Goal: Task Accomplishment & Management: Manage account settings

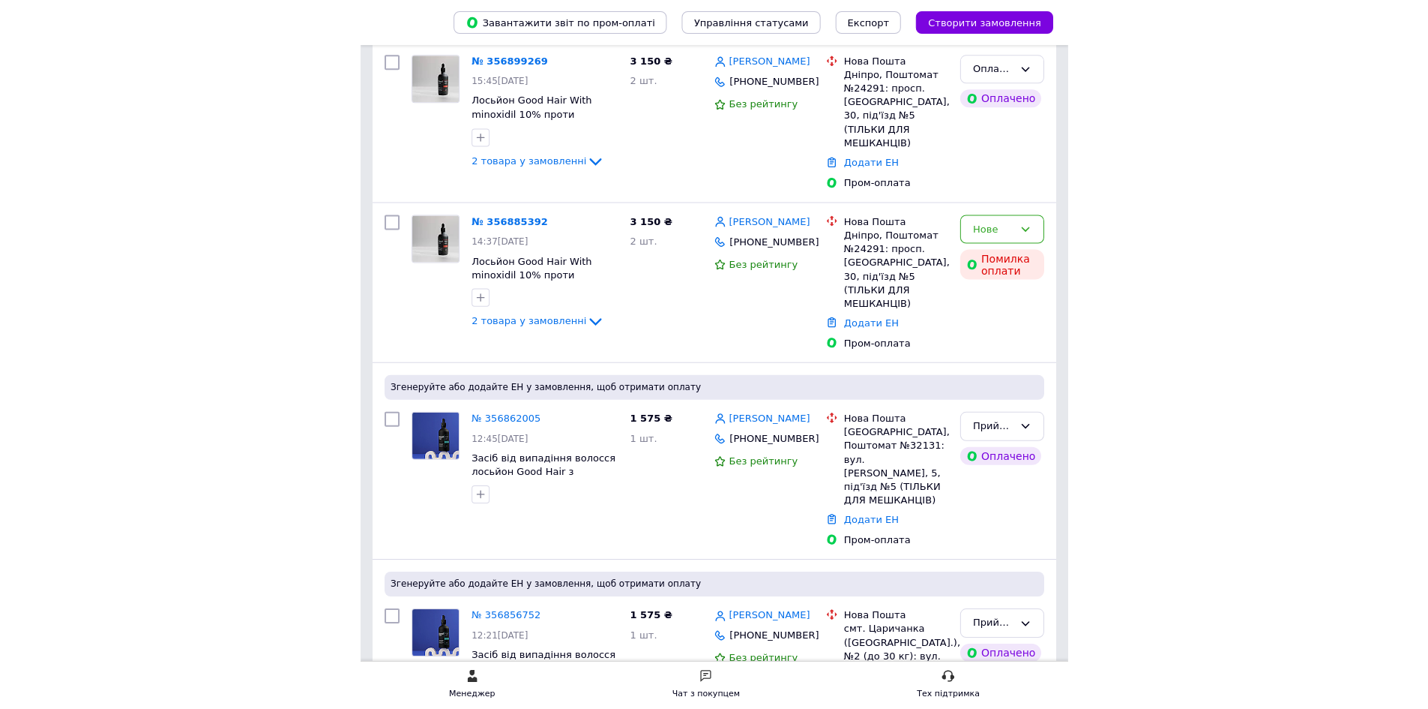
scroll to position [45, 0]
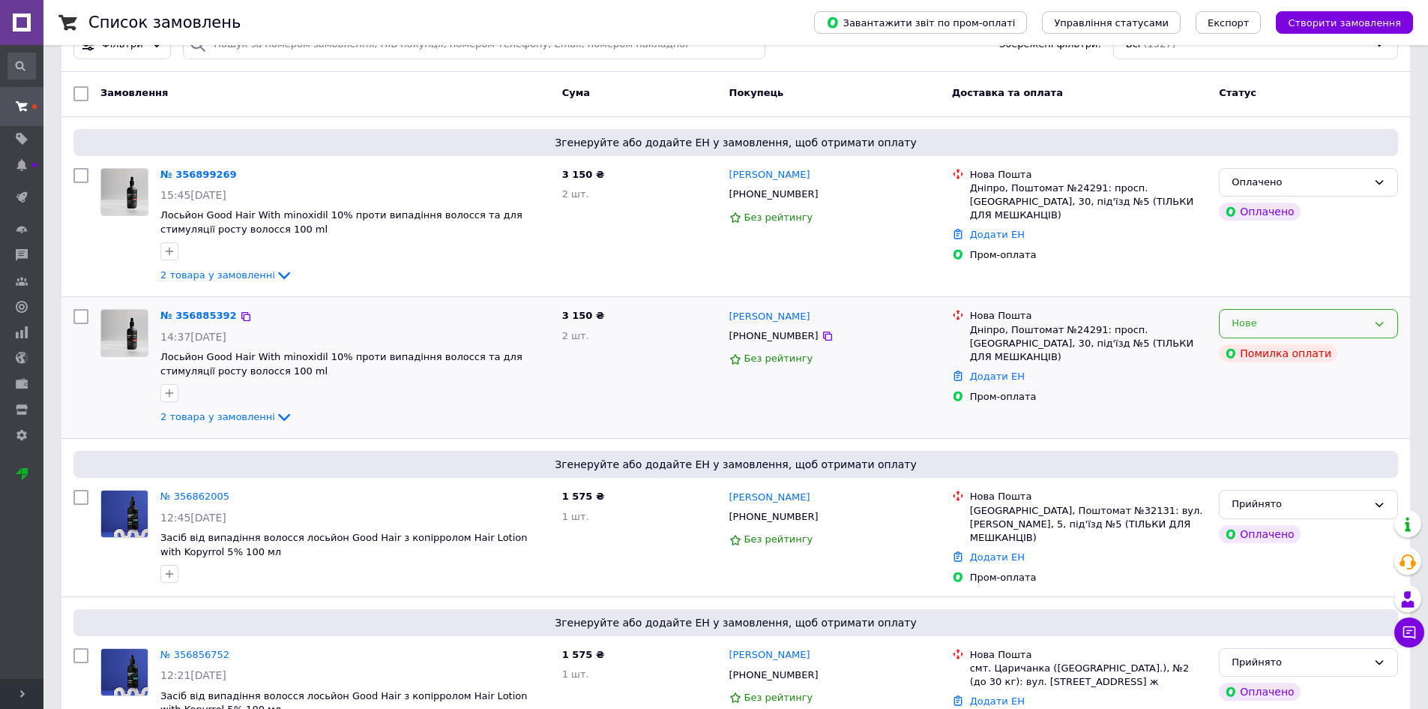
click at [718, 322] on div "Нове" at bounding box center [1300, 324] width 136 height 16
click at [718, 410] on li "Скасовано" at bounding box center [1309, 410] width 178 height 28
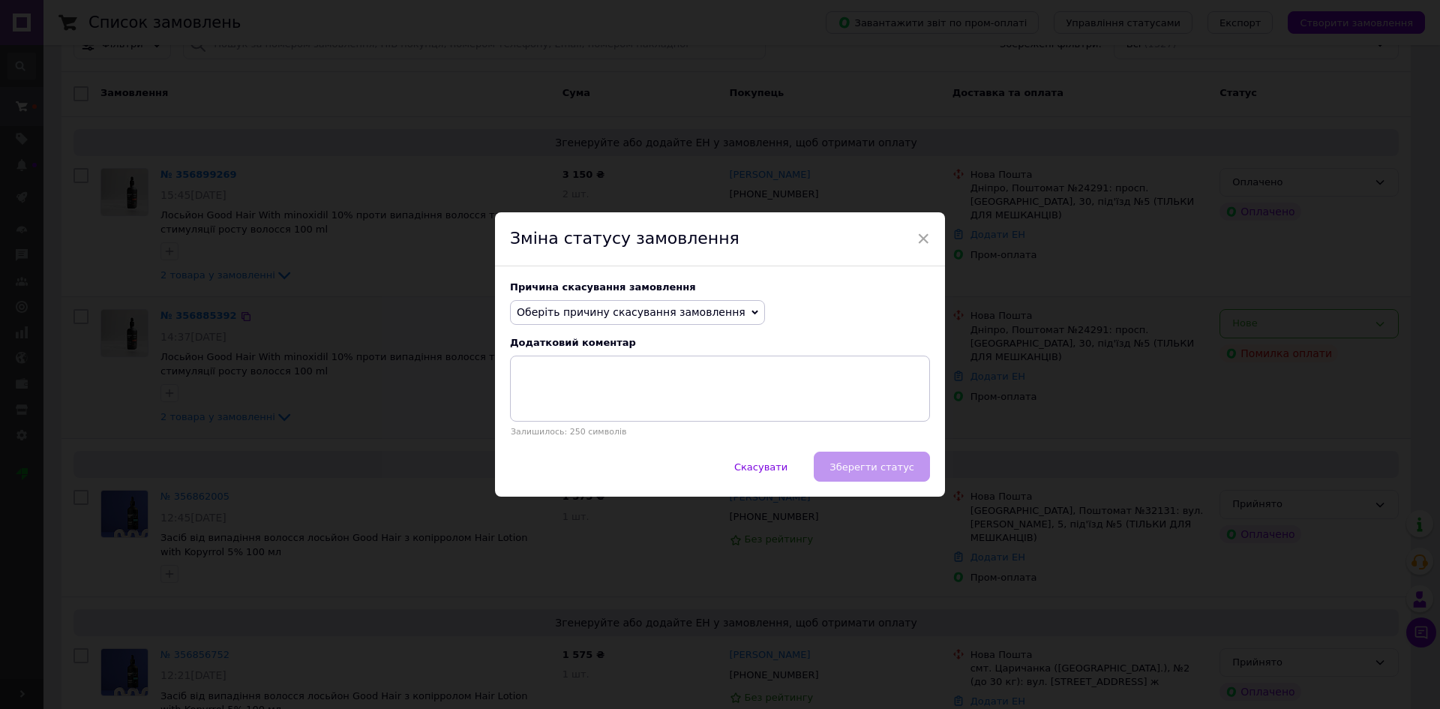
click at [631, 313] on span "Оберіть причину скасування замовлення" at bounding box center [631, 312] width 229 height 12
click at [565, 427] on li "Замовлення-дублікат" at bounding box center [637, 425] width 253 height 21
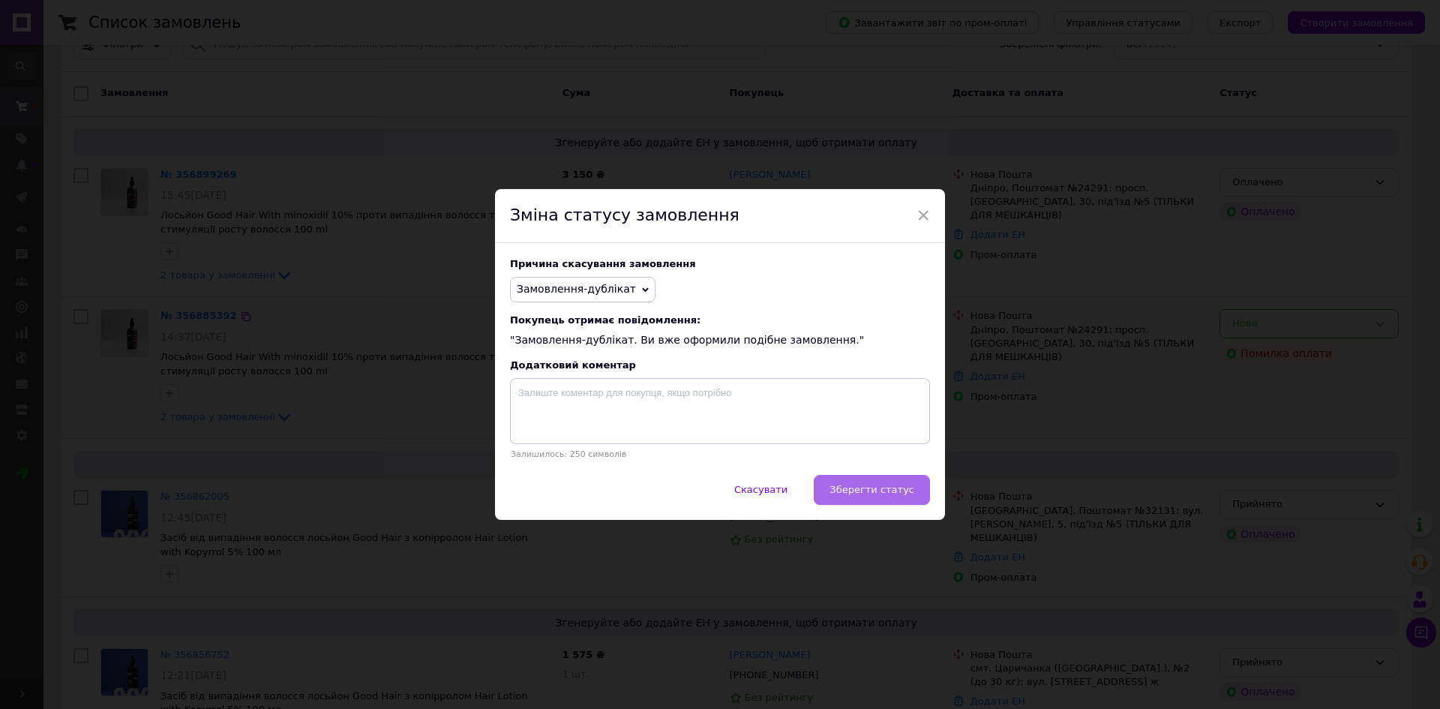
click at [718, 495] on span "Зберегти статус" at bounding box center [871, 489] width 85 height 11
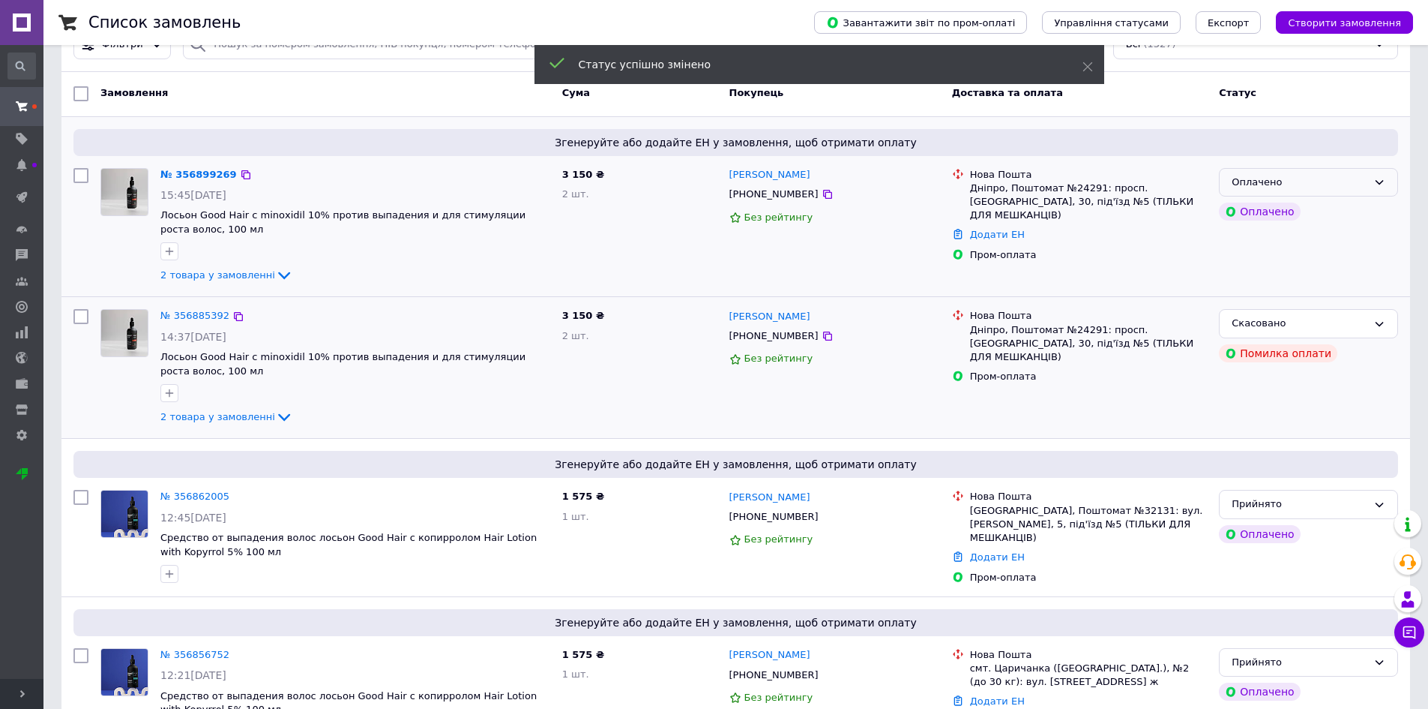
click at [718, 186] on div "Оплачено" at bounding box center [1300, 183] width 136 height 16
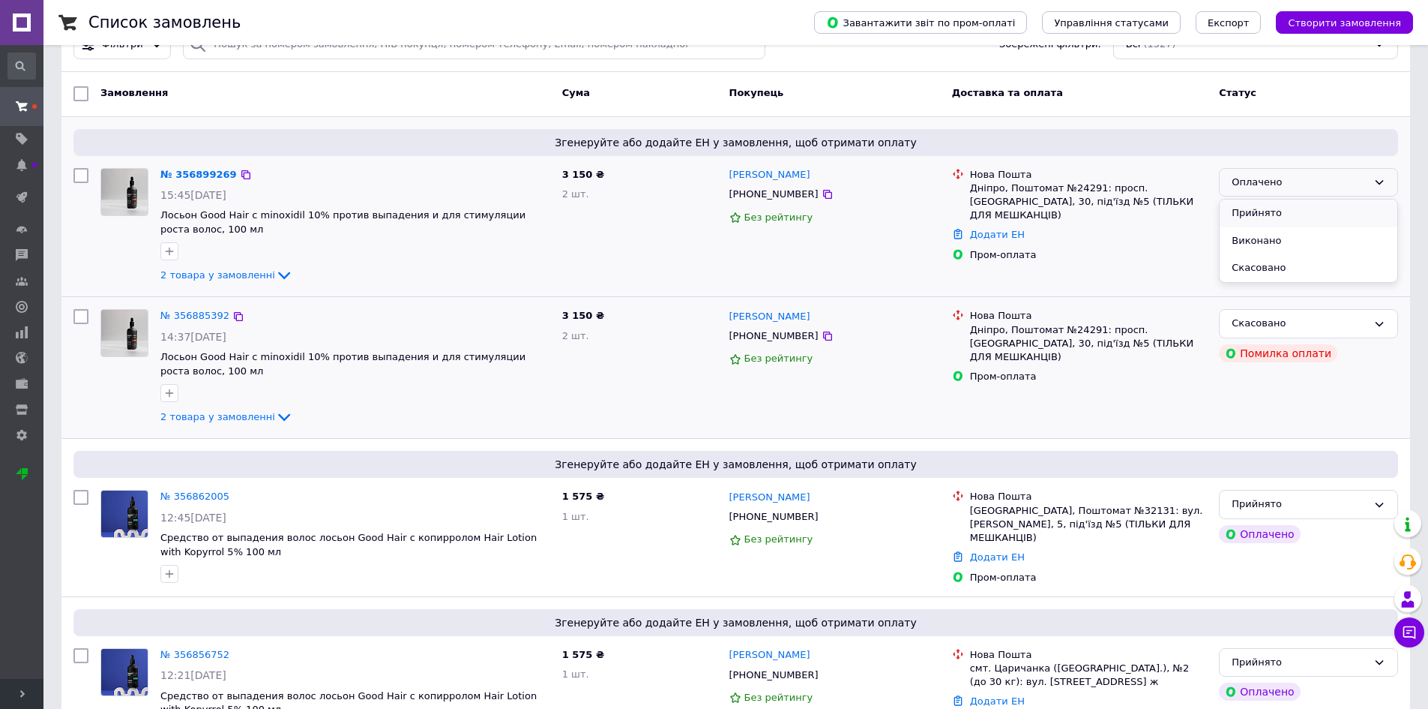
click at [718, 211] on li "Прийнято" at bounding box center [1309, 213] width 178 height 28
click at [191, 177] on link "№ 356899269" at bounding box center [194, 174] width 69 height 11
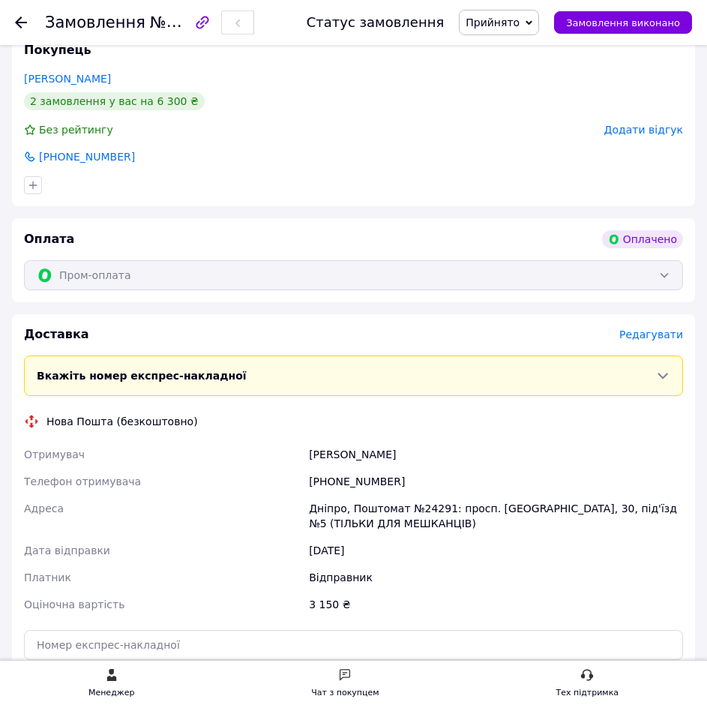
scroll to position [900, 0]
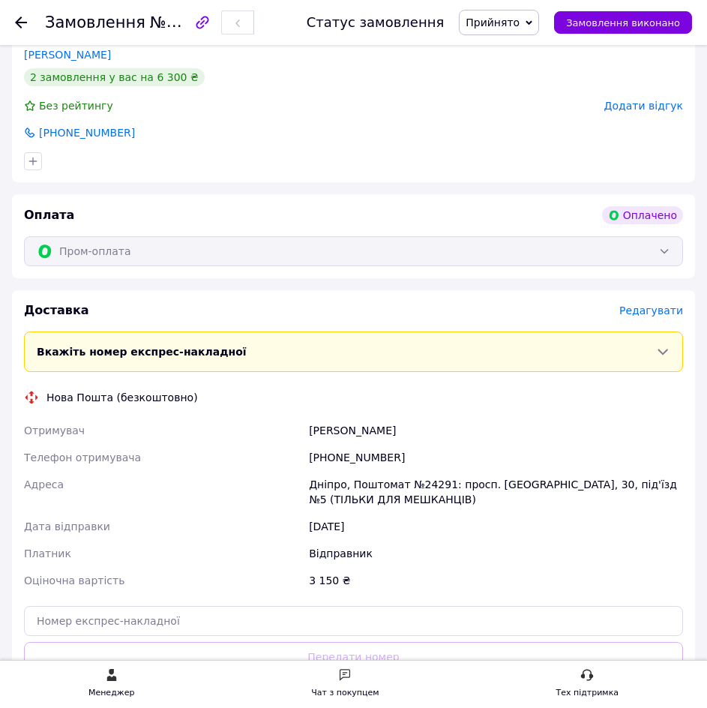
drag, startPoint x: 398, startPoint y: 398, endPoint x: 298, endPoint y: 411, distance: 100.5
click at [298, 417] on div "Отримувач [PERSON_NAME] Телефон отримувача [PHONE_NUMBER] Адреса Дніпро, Поштом…" at bounding box center [353, 505] width 665 height 177
copy div "Отримувач [PERSON_NAME]"
drag, startPoint x: 382, startPoint y: 428, endPoint x: 309, endPoint y: 429, distance: 73.5
click at [309, 444] on div "[PHONE_NUMBER]" at bounding box center [496, 457] width 380 height 27
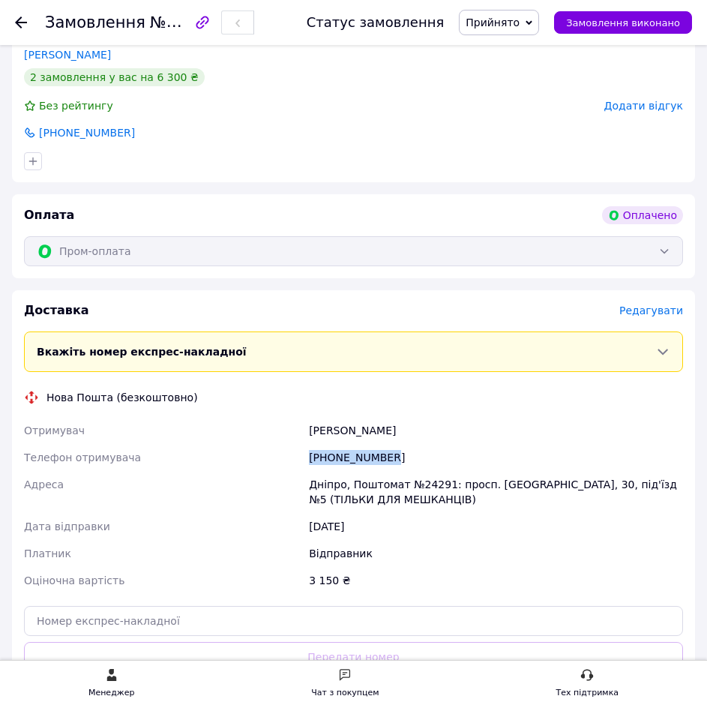
copy div "[PHONE_NUMBER]"
drag, startPoint x: 309, startPoint y: 456, endPoint x: 340, endPoint y: 455, distance: 31.5
click at [340, 471] on div "Дніпро, Поштомат №24291: просп. [GEOGRAPHIC_DATA], 30, під'їзд №5 (ТІЛЬКИ ДЛЯ М…" at bounding box center [496, 492] width 380 height 42
copy div "Дніпро"
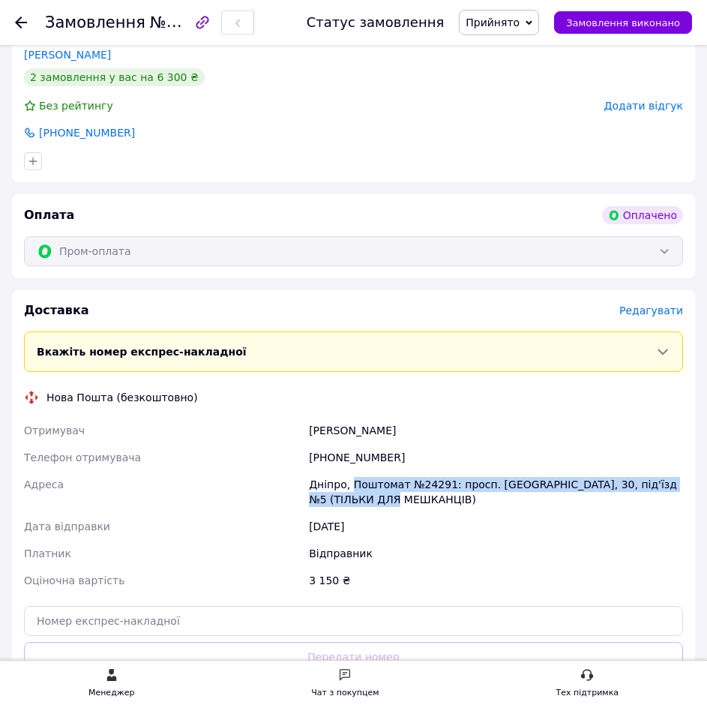
drag, startPoint x: 348, startPoint y: 458, endPoint x: 379, endPoint y: 472, distance: 34.6
click at [379, 472] on div "Дніпро, Поштомат №24291: просп. [GEOGRAPHIC_DATA], 30, під'їзд №5 (ТІЛЬКИ ДЛЯ М…" at bounding box center [496, 492] width 380 height 42
copy div "Поштомат №24291: просп. [GEOGRAPHIC_DATA], 30, під'їзд №5 (ТІЛЬКИ ДЛЯ МЕШКАНЦІВ)"
